Goal: Find specific page/section: Find specific page/section

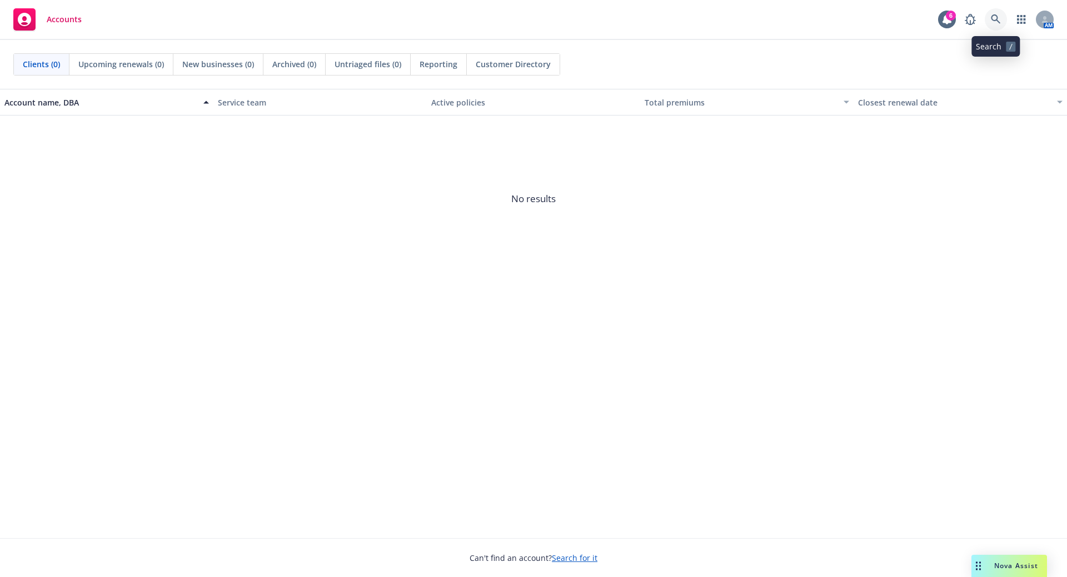
click at [996, 17] on icon at bounding box center [994, 18] width 9 height 9
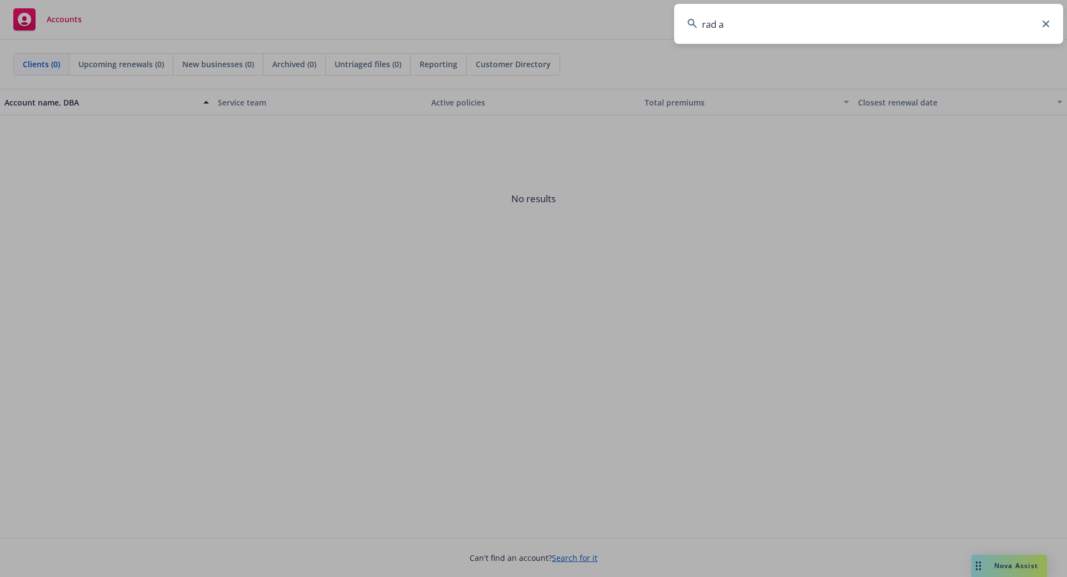
type input "rad ai"
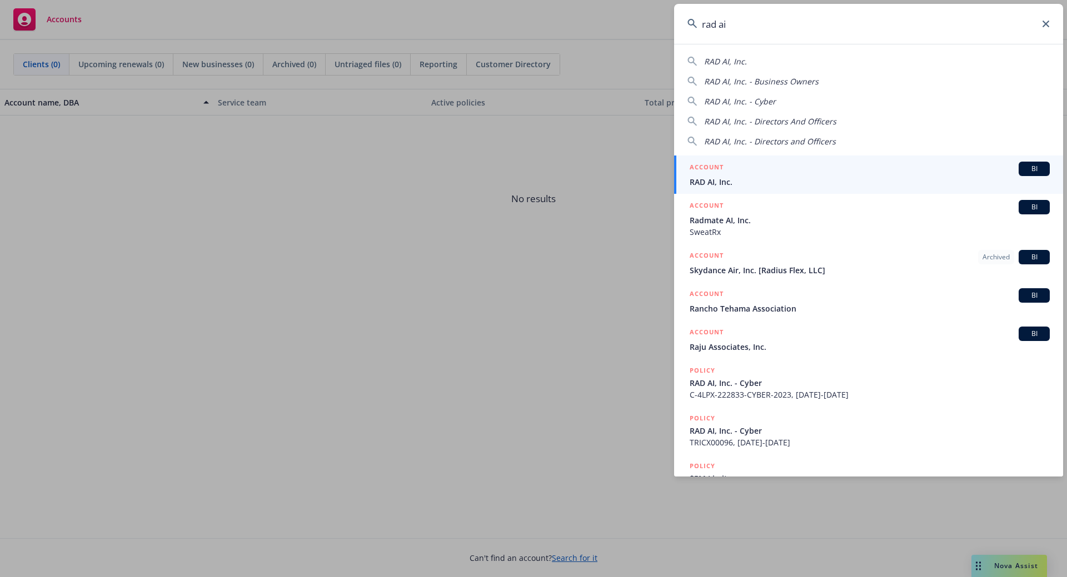
click at [757, 177] on span "RAD AI, Inc." at bounding box center [869, 182] width 360 height 12
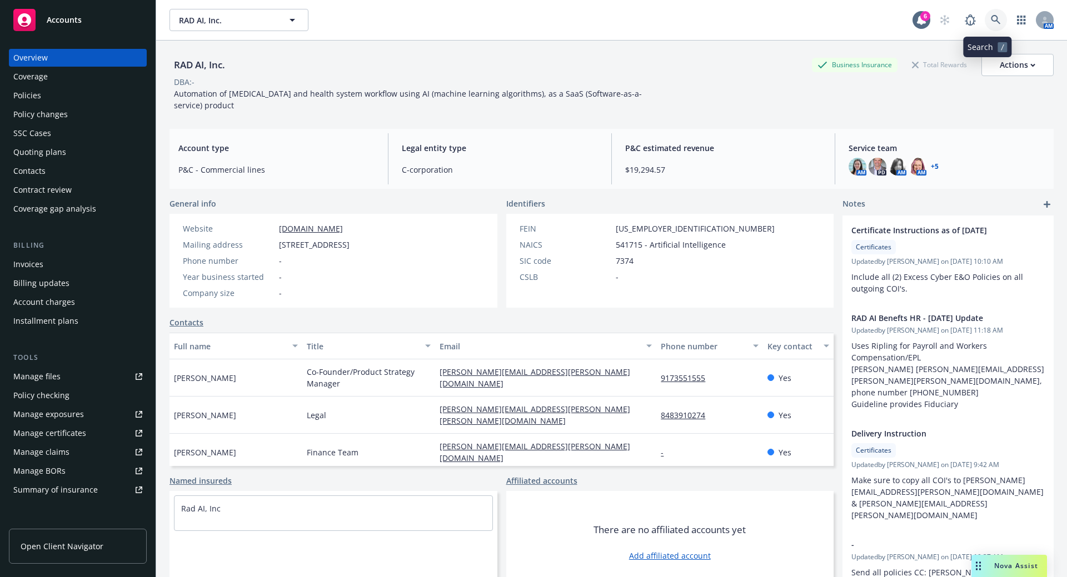
click at [990, 19] on icon at bounding box center [994, 19] width 9 height 9
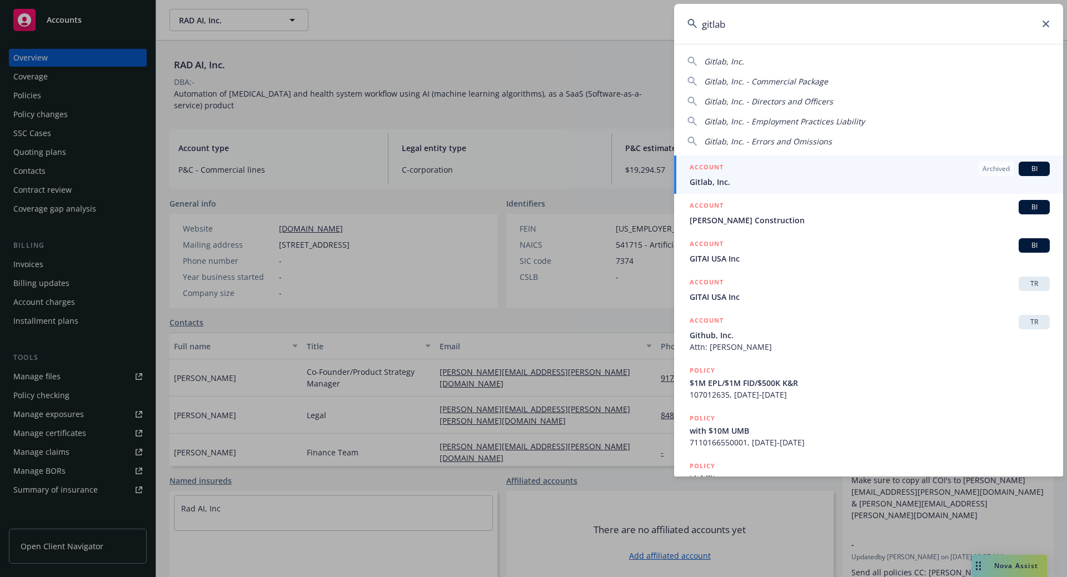
type input "gitlab"
click at [735, 169] on div "ACCOUNT Archived BI" at bounding box center [869, 169] width 360 height 14
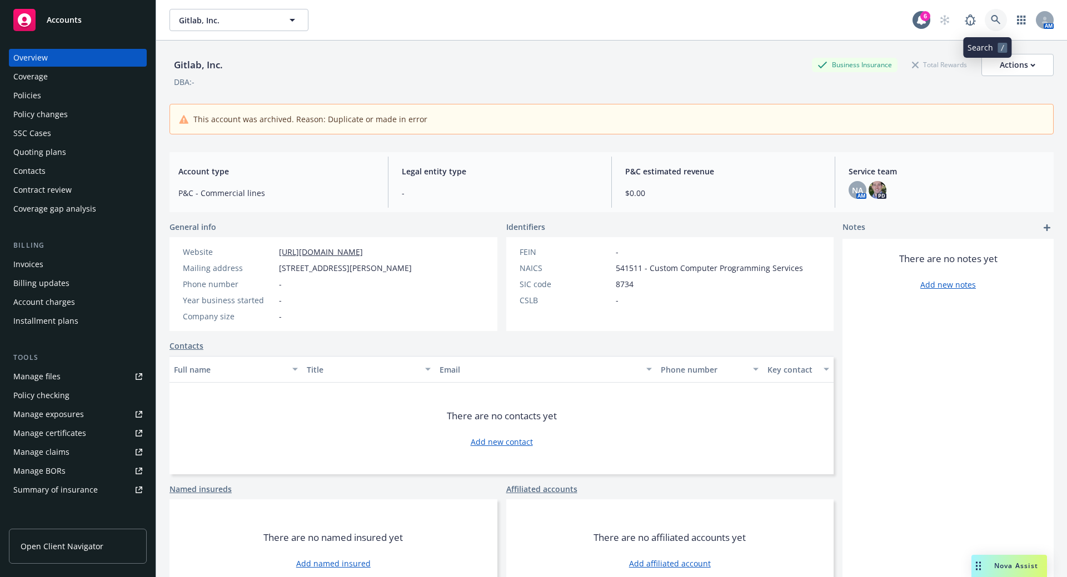
click at [990, 19] on icon at bounding box center [995, 20] width 10 height 10
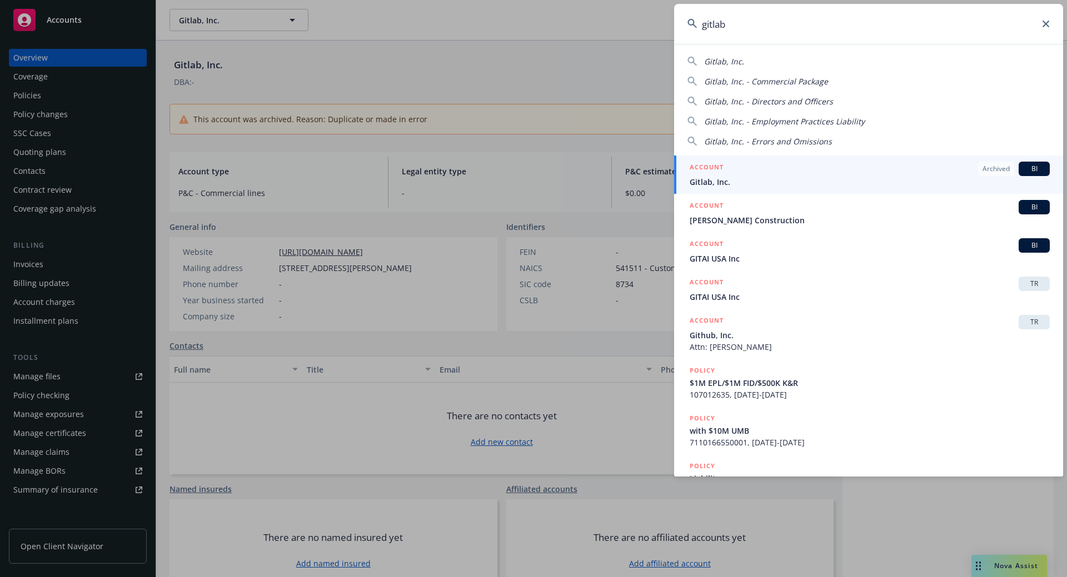
type input "gitlab"
click at [1042, 20] on input "gitlab" at bounding box center [868, 24] width 389 height 40
click at [1042, 21] on icon at bounding box center [1045, 24] width 7 height 7
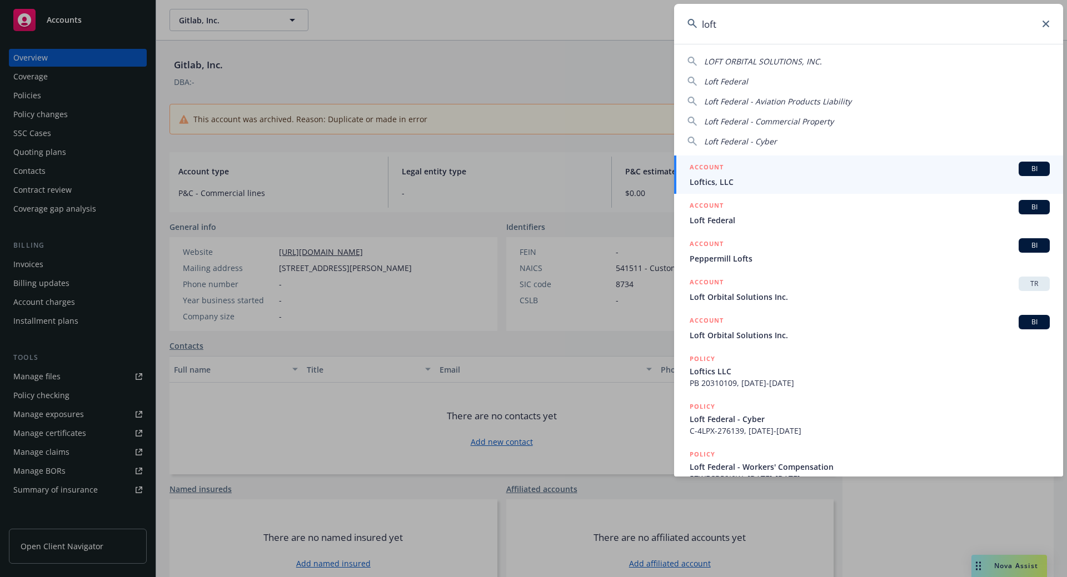
drag, startPoint x: 822, startPoint y: 29, endPoint x: 624, endPoint y: 26, distance: 198.3
click at [626, 28] on div "loft LOFT ORBITAL SOLUTIONS, INC. Loft Federal Loft Federal - Aviation Products…" at bounding box center [533, 288] width 1067 height 577
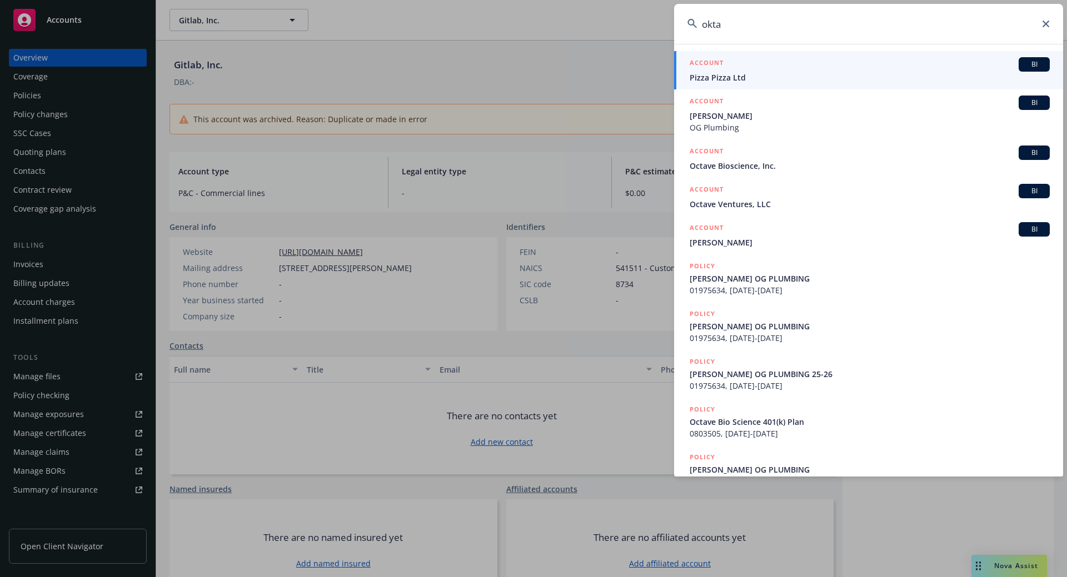
drag, startPoint x: 742, startPoint y: 21, endPoint x: 691, endPoint y: 25, distance: 50.7
click at [691, 25] on div "okta" at bounding box center [868, 24] width 389 height 40
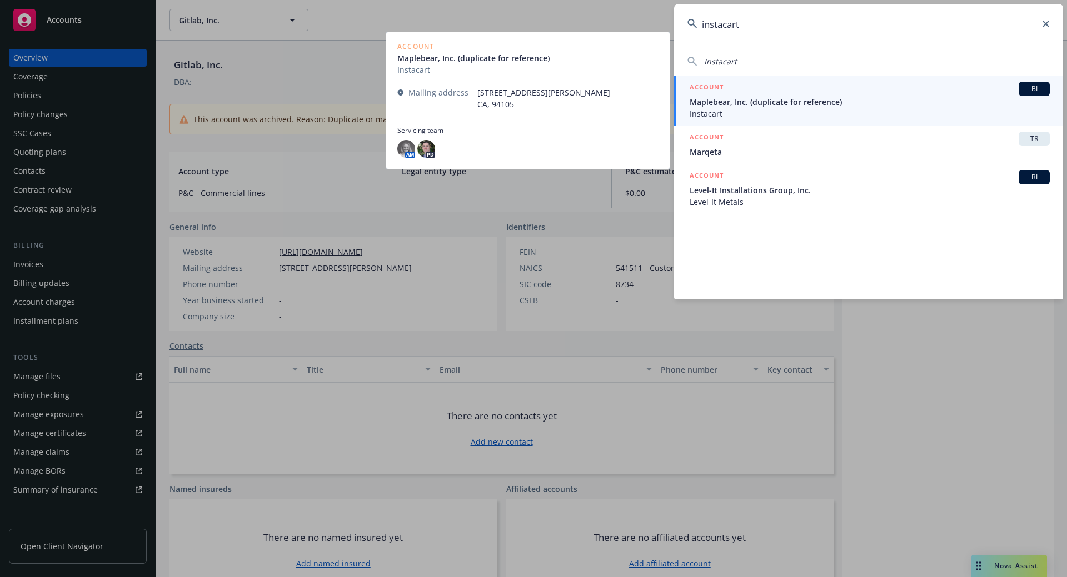
type input "instacart"
click at [816, 100] on span "Maplebear, Inc. (duplicate for reference)" at bounding box center [869, 102] width 360 height 12
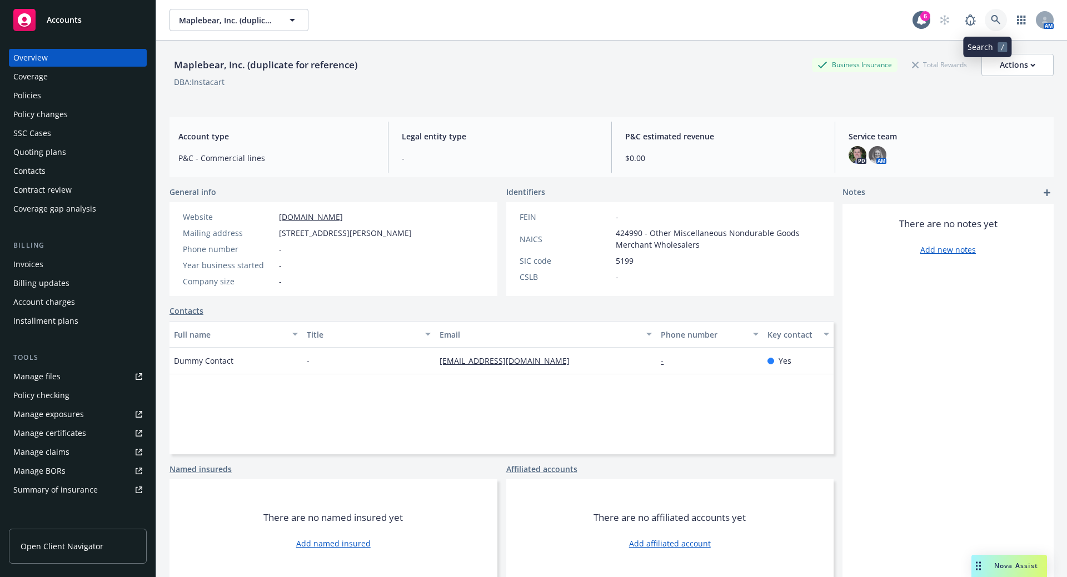
click at [990, 17] on icon at bounding box center [994, 19] width 9 height 9
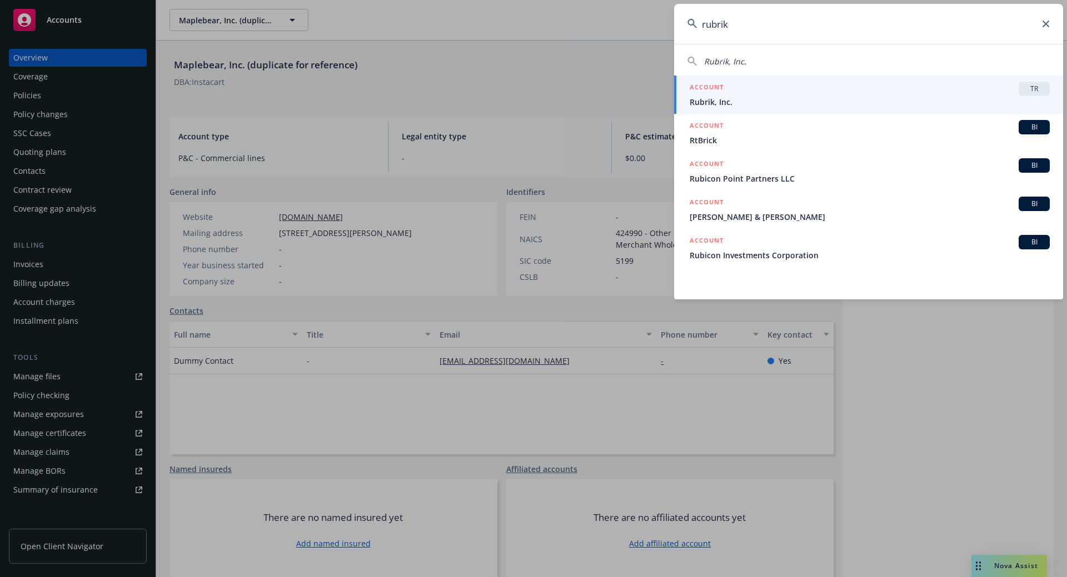
type input "rubrik"
click at [785, 92] on div "ACCOUNT TR" at bounding box center [869, 89] width 360 height 14
